Goal: Transaction & Acquisition: Purchase product/service

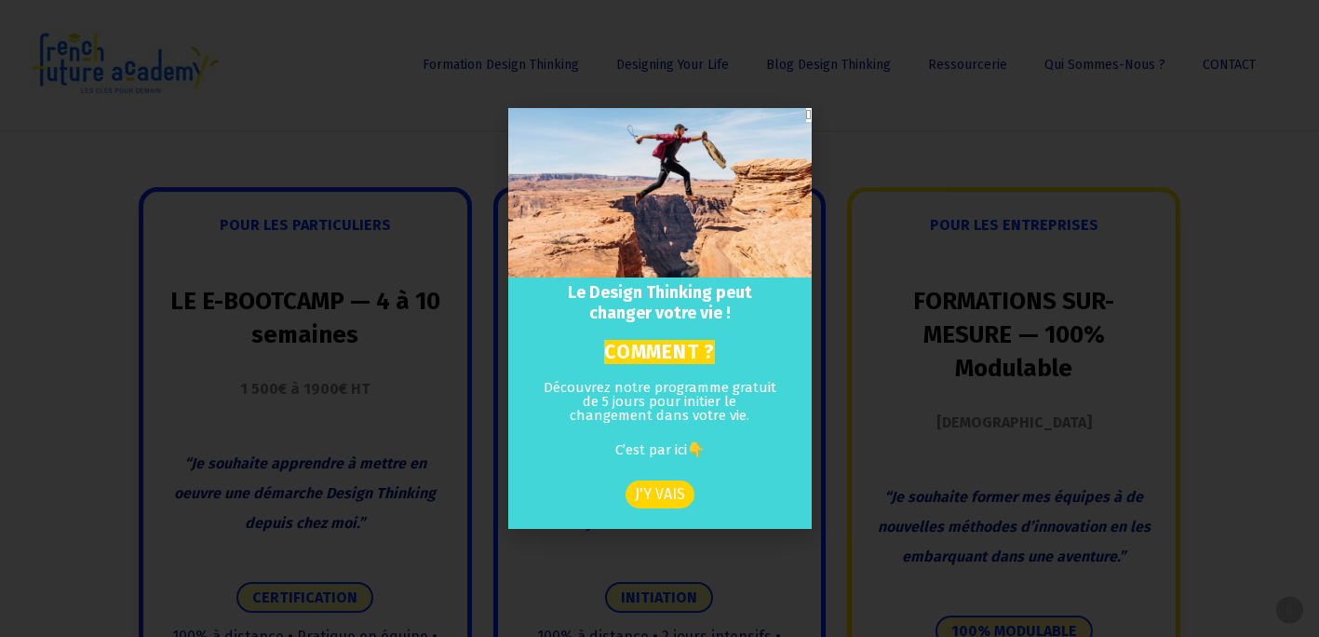
scroll to position [1445, 0]
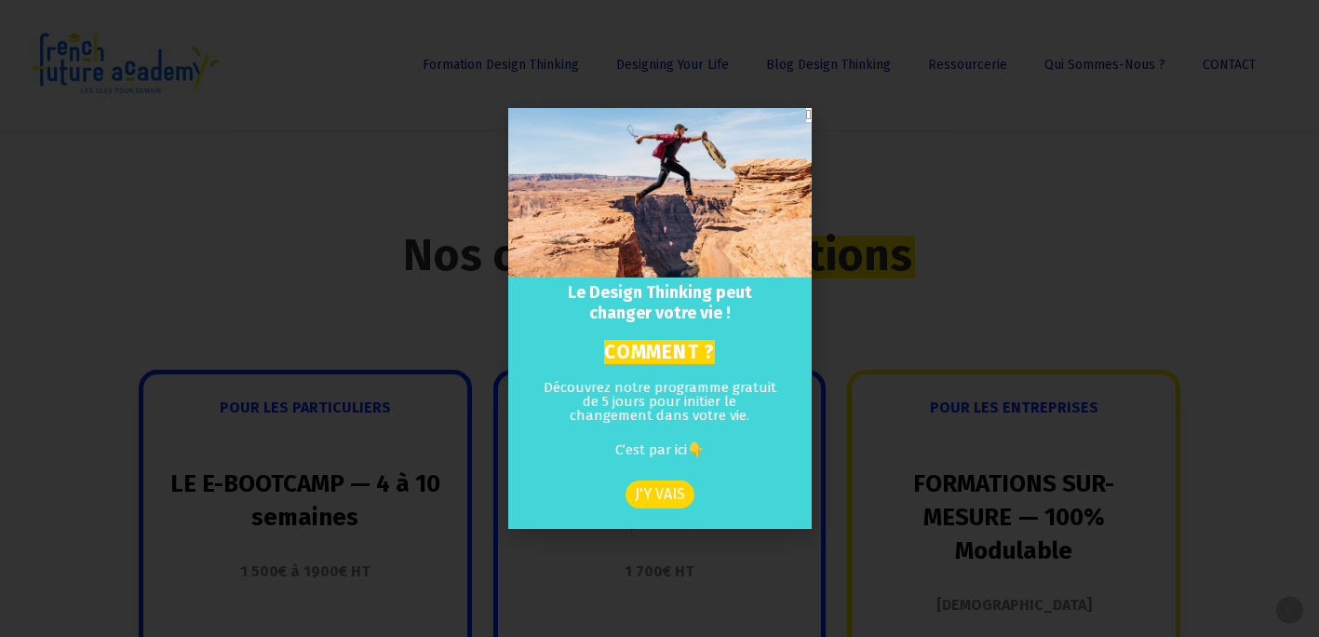
click at [806, 111] on icon "Close" at bounding box center [808, 115] width 5 height 14
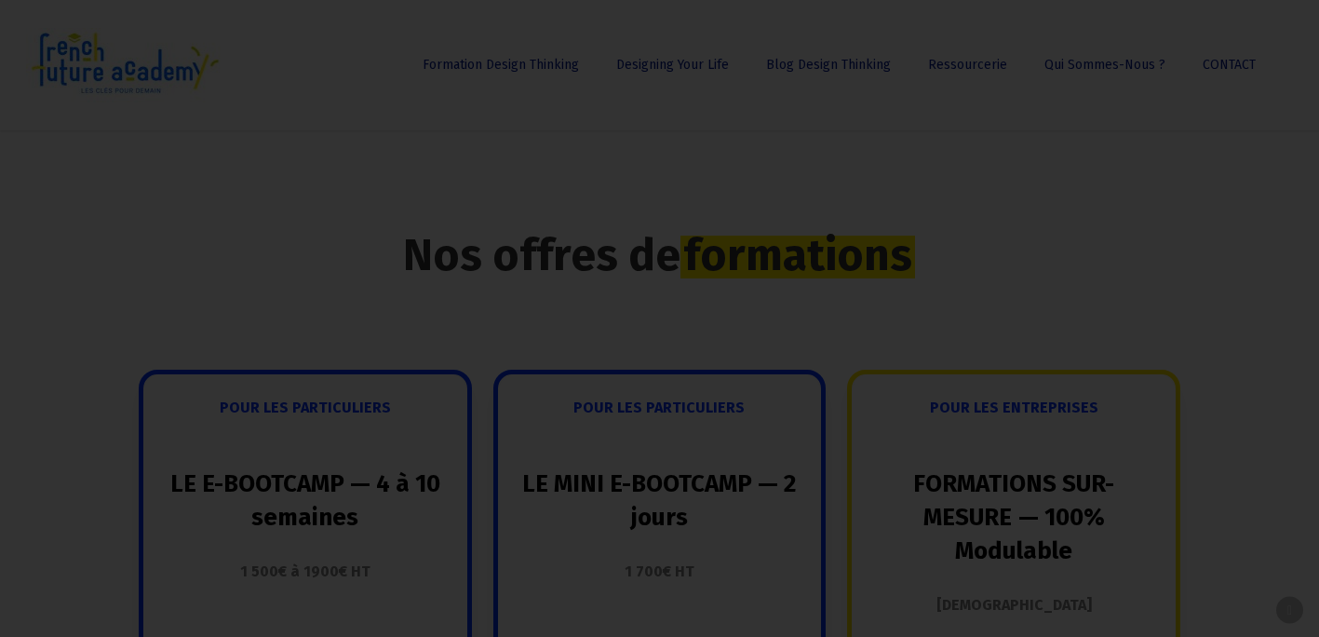
click at [970, 56] on li "Ressourcerie Les outils Design Thinking Les kits indispensables Jeu de cartes “…" at bounding box center [967, 65] width 116 height 130
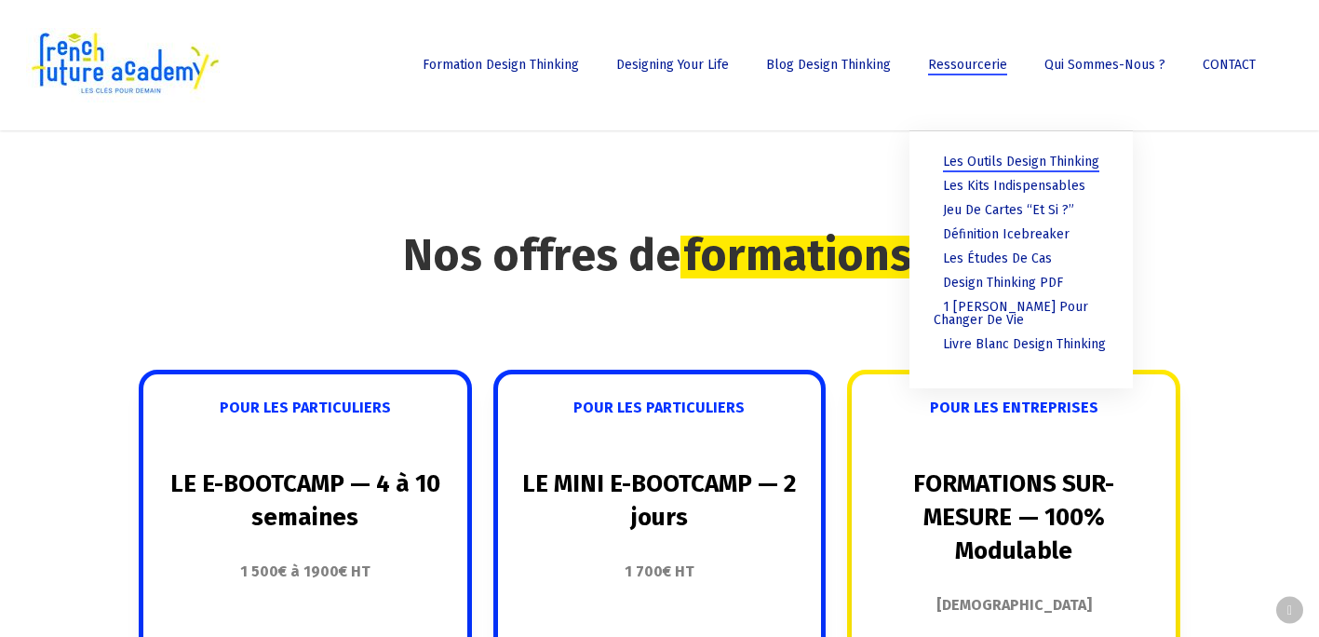
click at [996, 157] on span "Les outils Design Thinking" at bounding box center [1021, 162] width 156 height 16
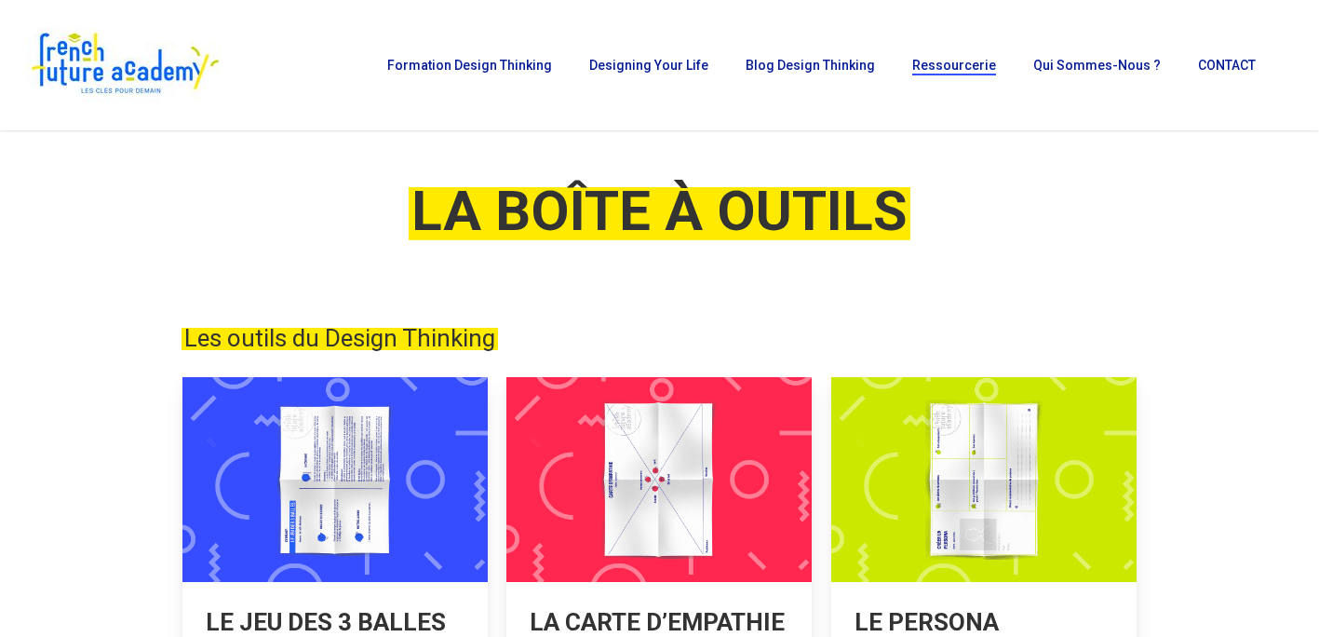
scroll to position [20, 0]
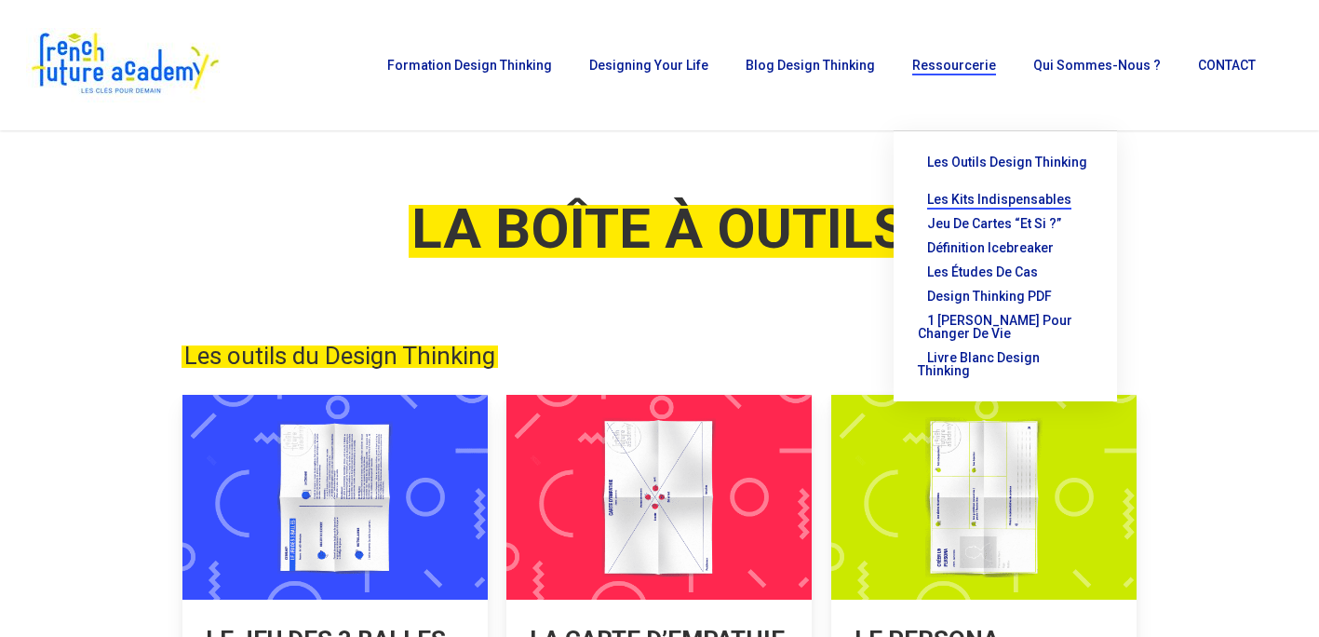
click at [966, 192] on span "Les kits indispensables" at bounding box center [999, 199] width 144 height 15
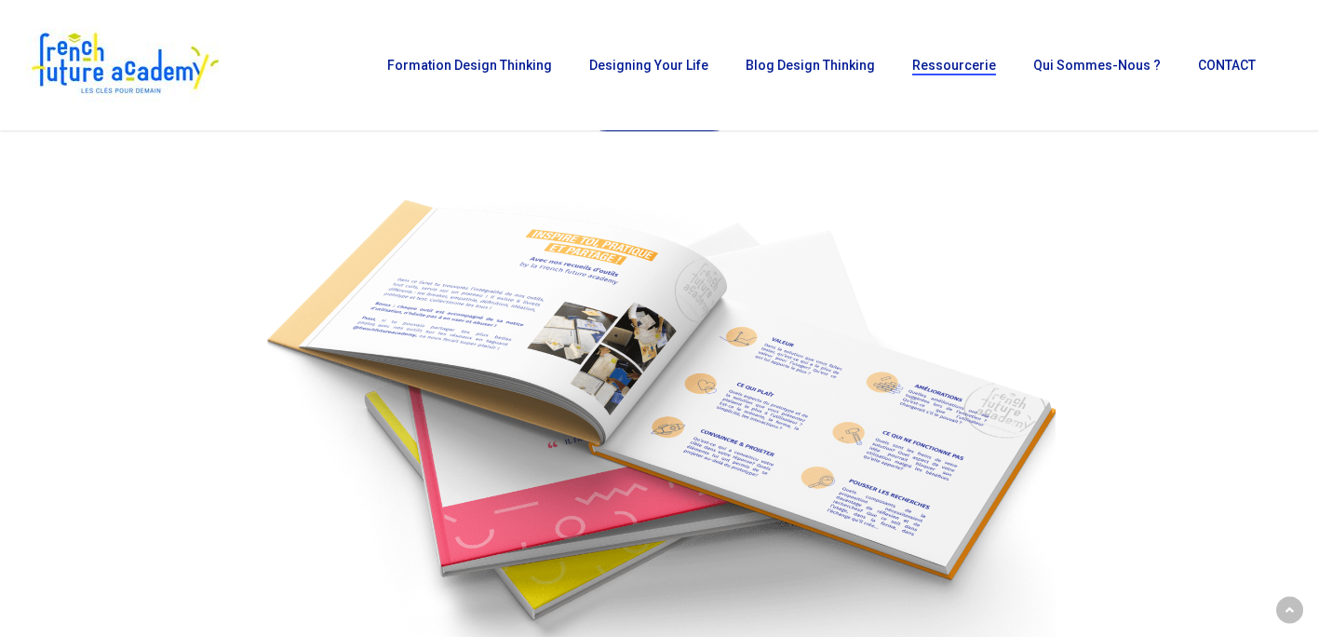
scroll to position [1082, 0]
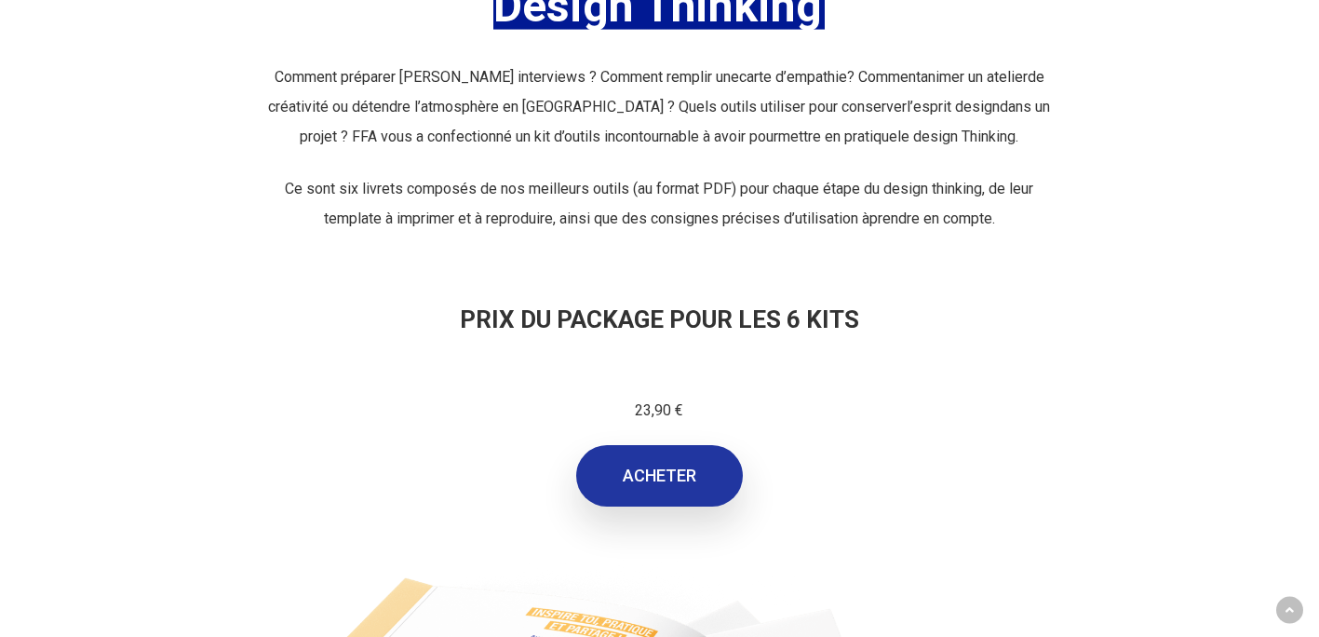
click at [633, 473] on link "ACHETER" at bounding box center [659, 475] width 167 height 61
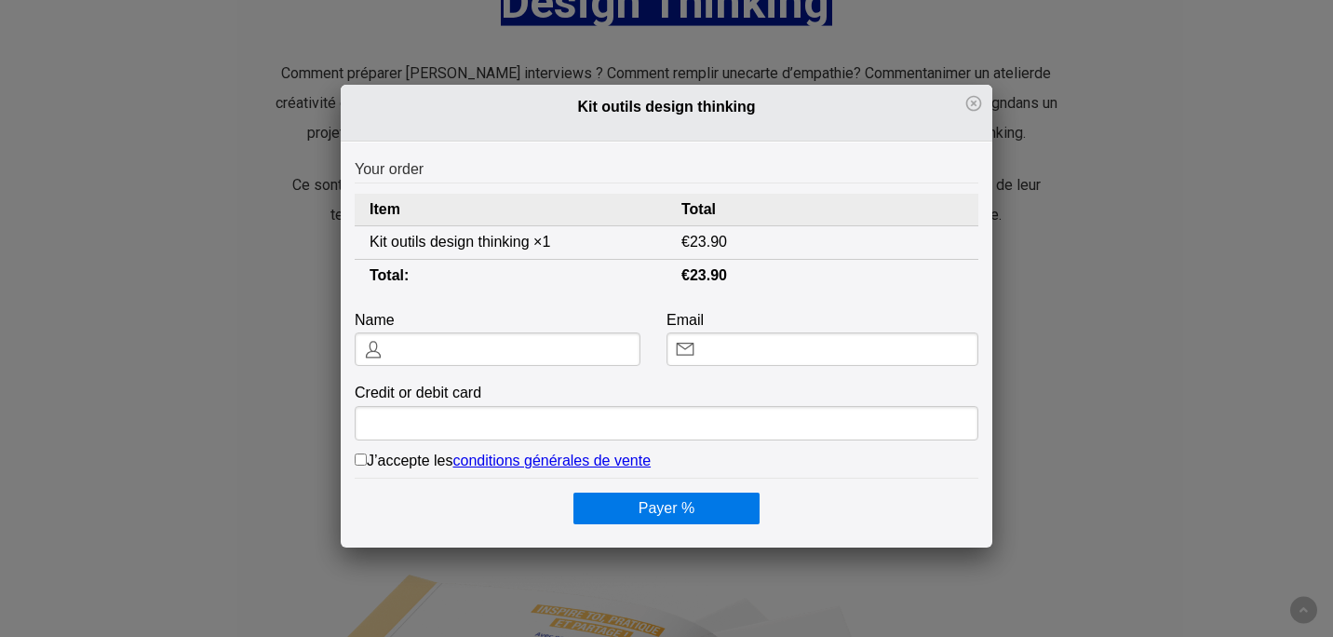
scroll to position [0, 0]
